Goal: Find contact information: Find contact information

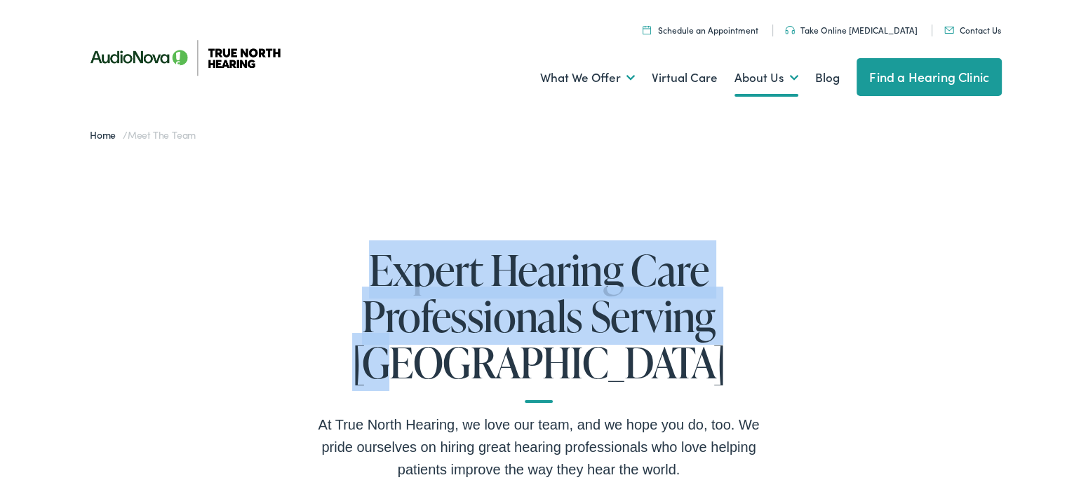
drag, startPoint x: 311, startPoint y: 255, endPoint x: 738, endPoint y: 374, distance: 443.4
click at [738, 374] on h1 "Expert Hearing Care Professionals Serving New England" at bounding box center [538, 323] width 449 height 156
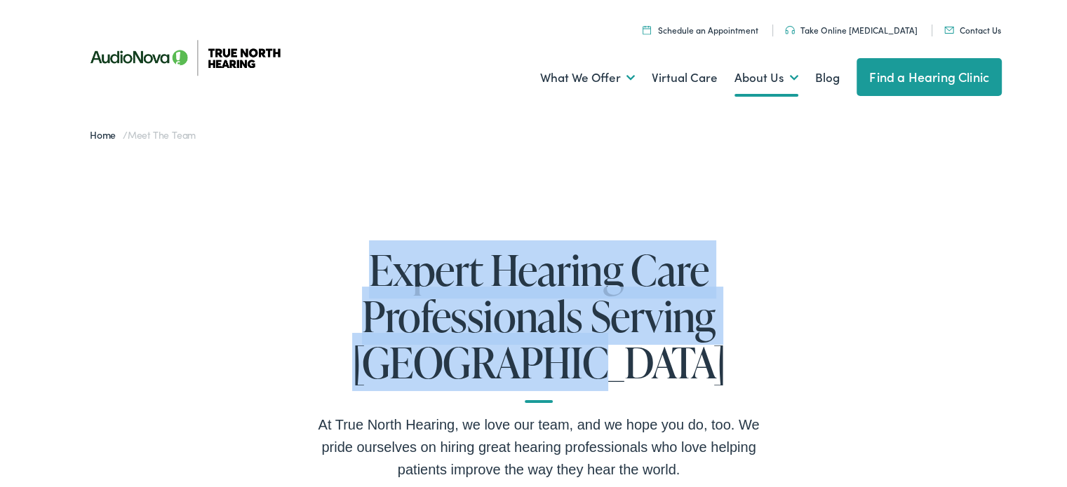
click at [738, 374] on h1 "Expert Hearing Care Professionals Serving New England" at bounding box center [538, 323] width 449 height 156
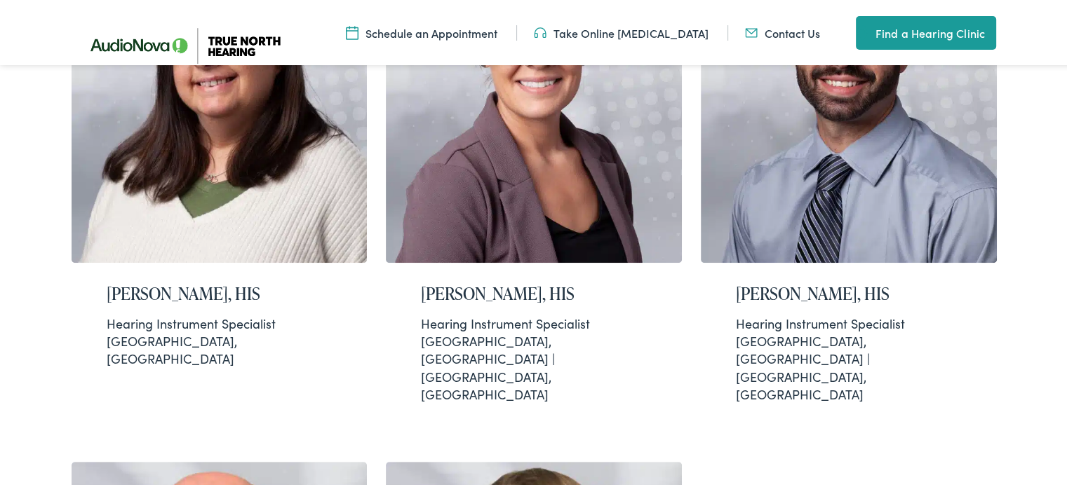
scroll to position [579, 0]
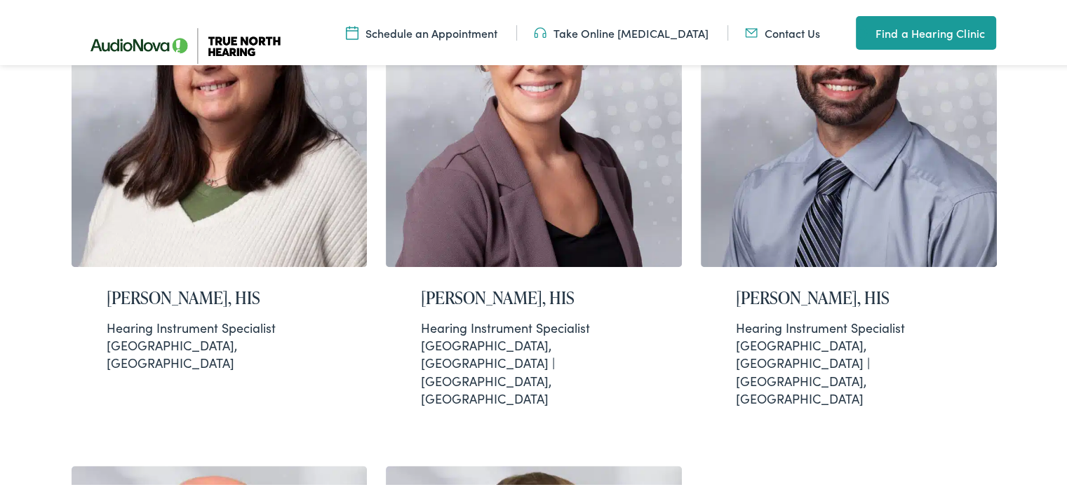
click at [774, 29] on link "Contact Us" at bounding box center [782, 30] width 75 height 15
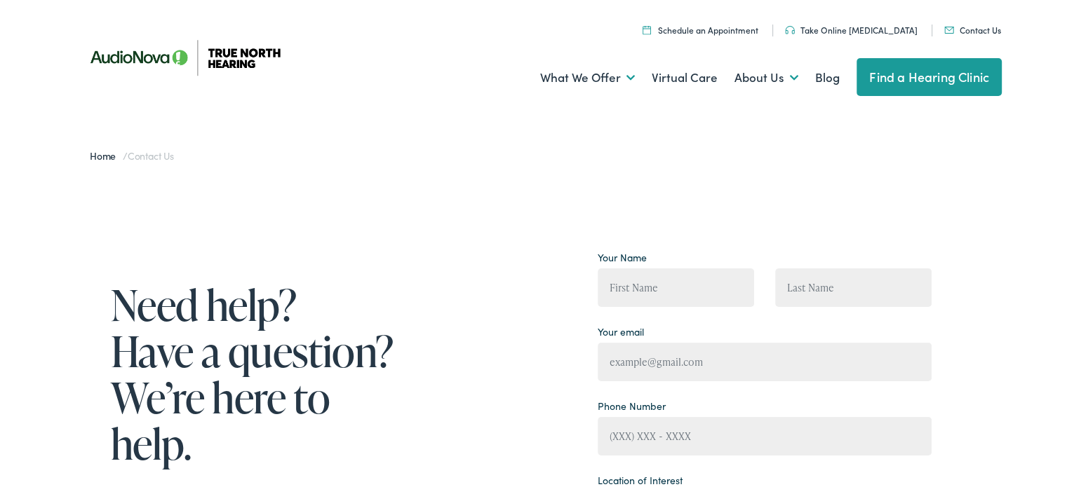
click at [954, 25] on link "Contact Us" at bounding box center [972, 28] width 57 height 12
click at [975, 33] on link "Contact Us" at bounding box center [972, 28] width 57 height 12
click at [976, 24] on link "Contact Us" at bounding box center [972, 28] width 57 height 12
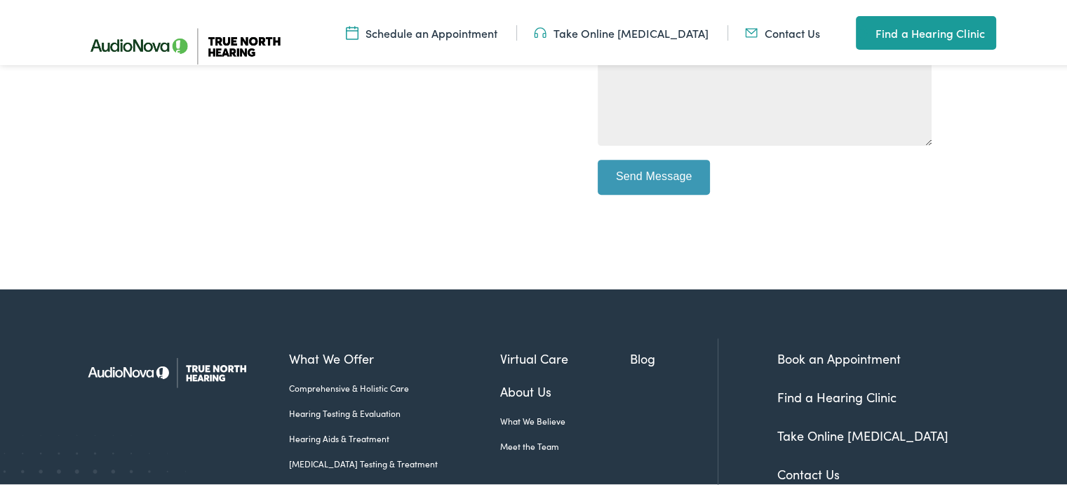
scroll to position [715, 0]
